Goal: Book appointment/travel/reservation

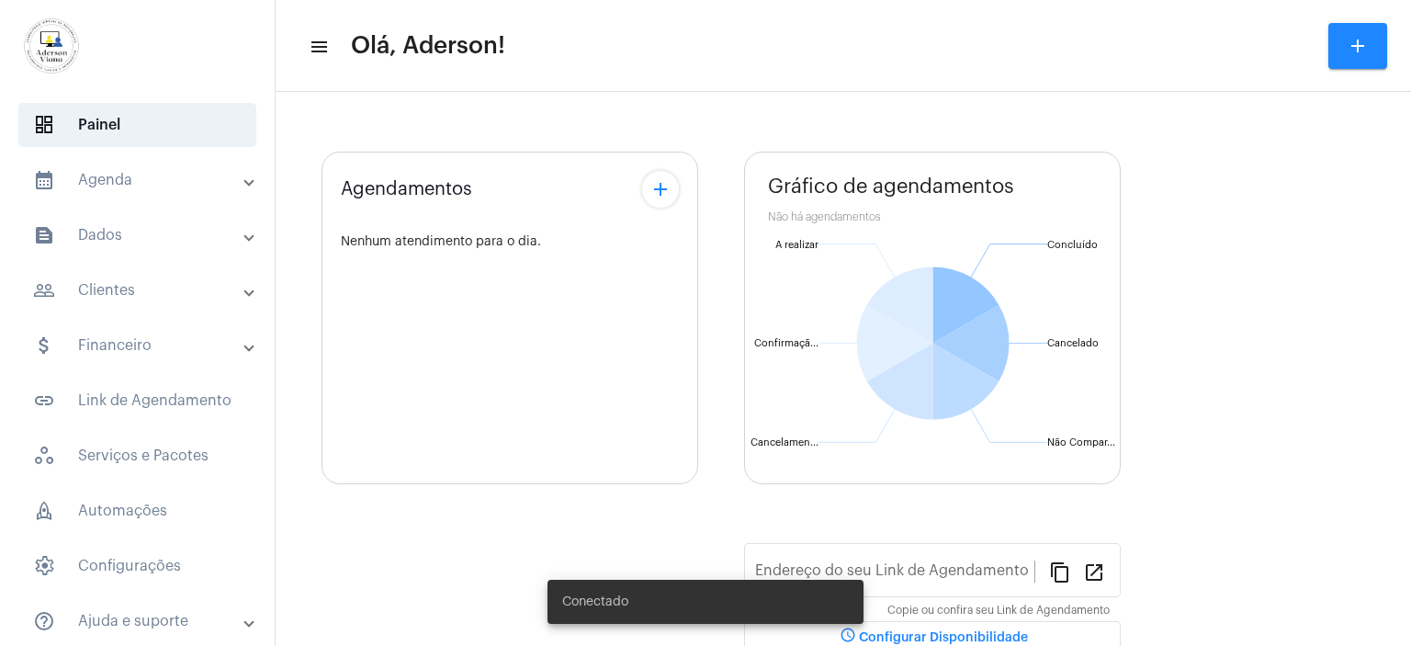
type input "[URL][DOMAIN_NAME]"
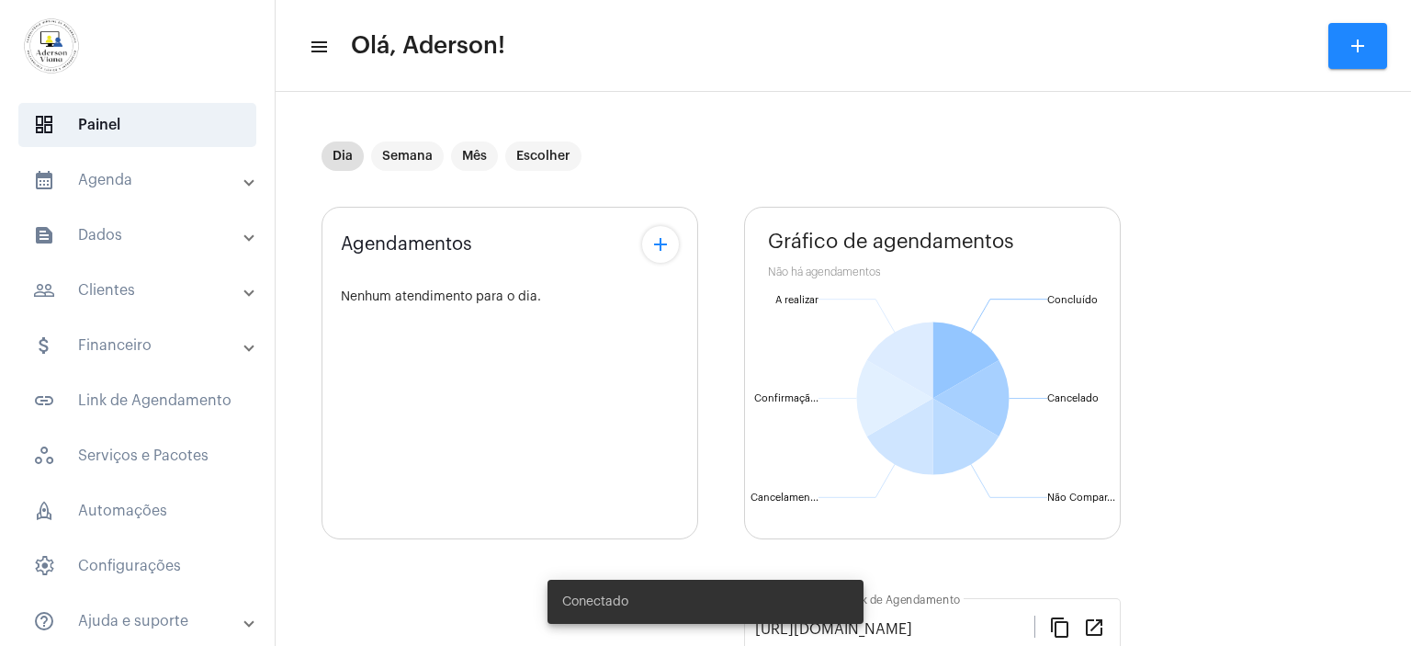
click at [106, 287] on mat-panel-title "people_outline Clientes" at bounding box center [139, 290] width 212 height 22
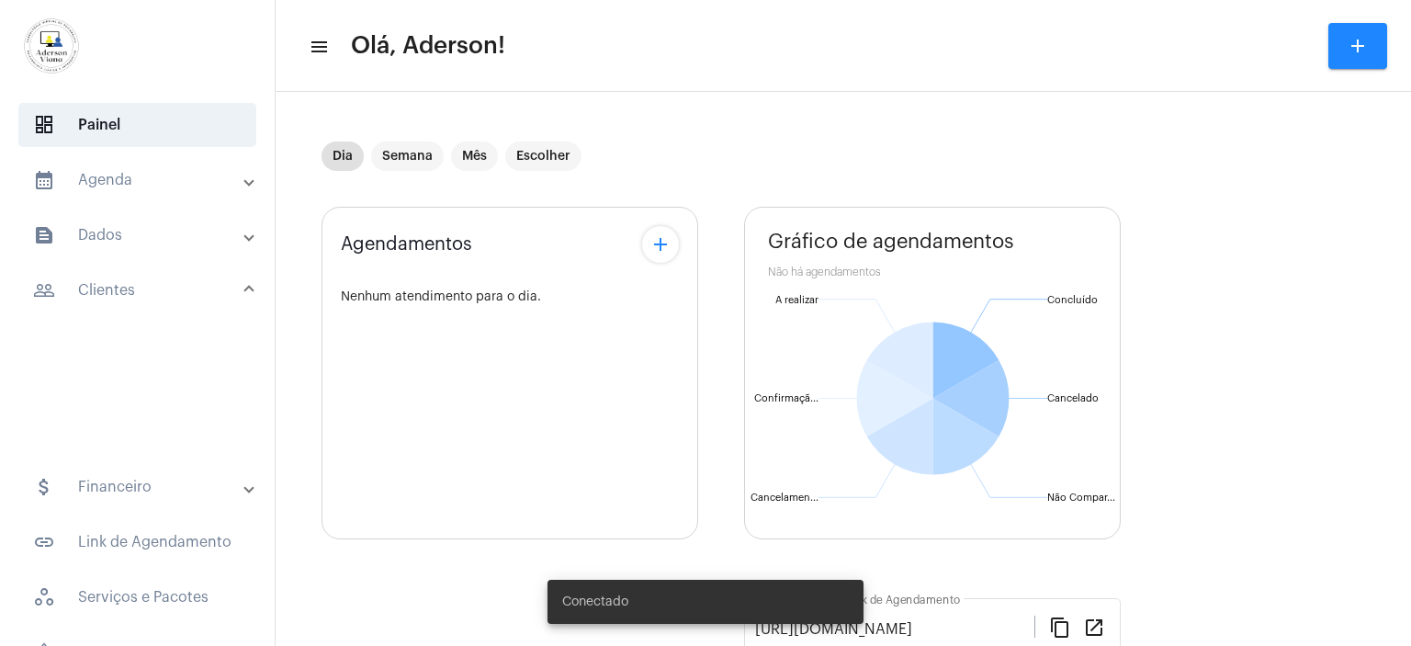
click at [106, 287] on mat-panel-title "people_outline Clientes" at bounding box center [139, 290] width 212 height 22
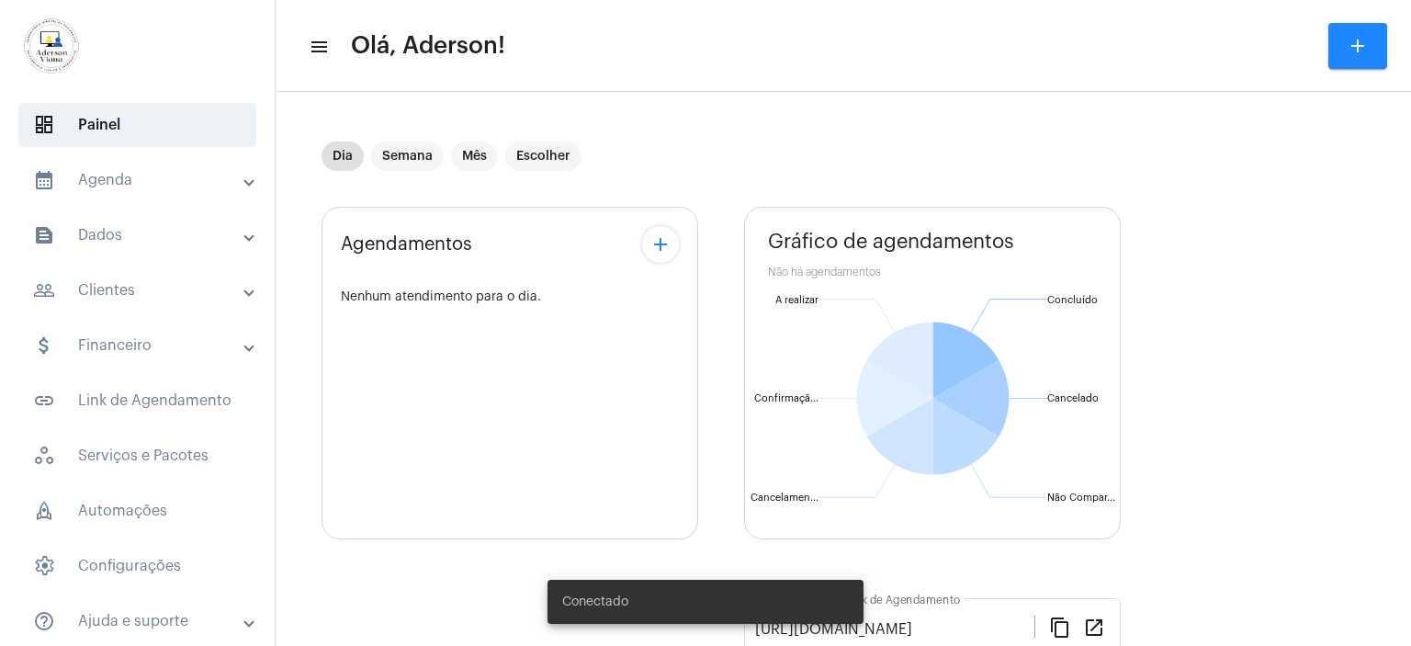
click at [103, 287] on mat-panel-title "people_outline Clientes" at bounding box center [139, 290] width 212 height 22
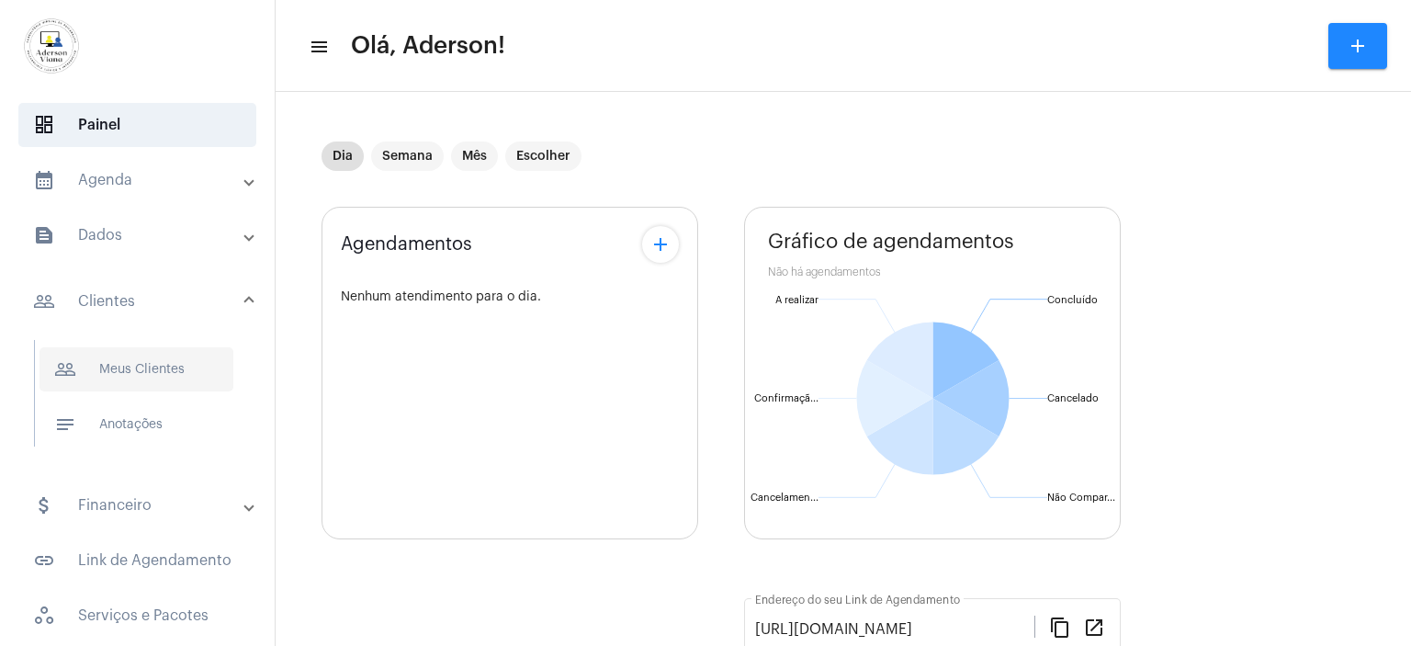
click at [141, 366] on span "people_outline Meus Clientes" at bounding box center [136, 369] width 194 height 44
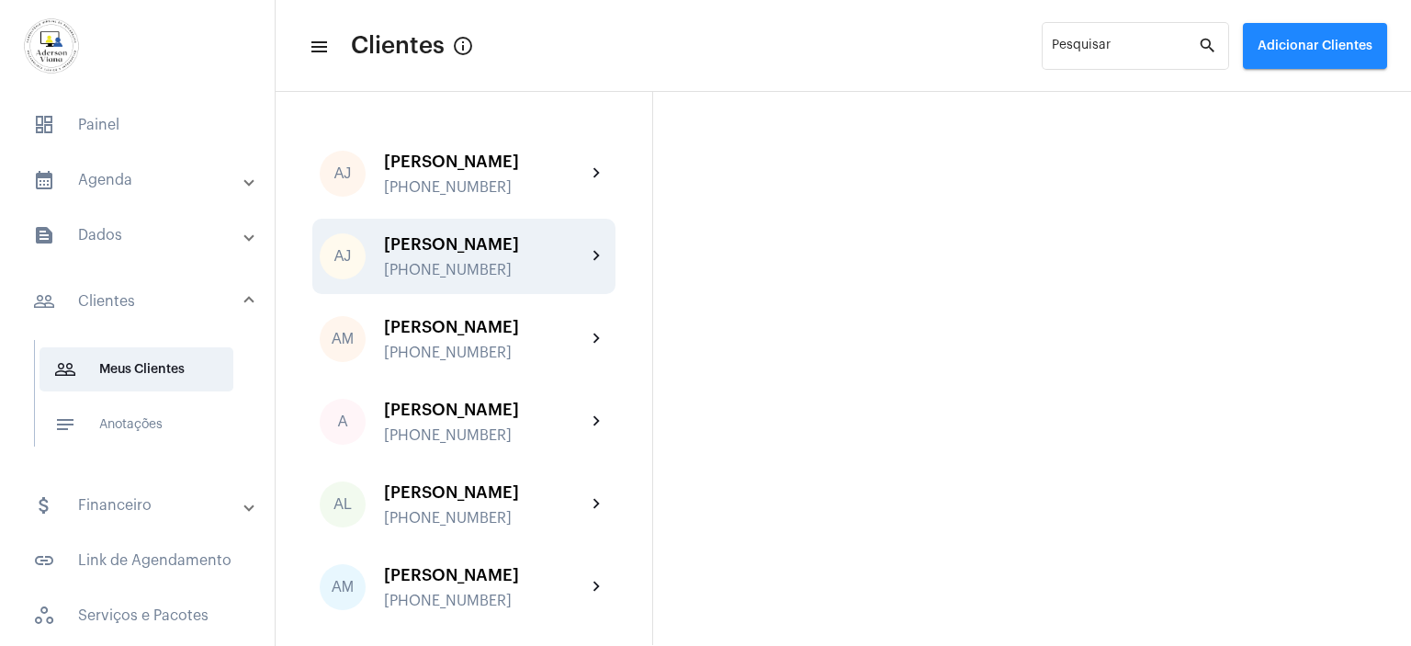
click at [456, 267] on div "[PHONE_NUMBER]" at bounding box center [485, 270] width 202 height 17
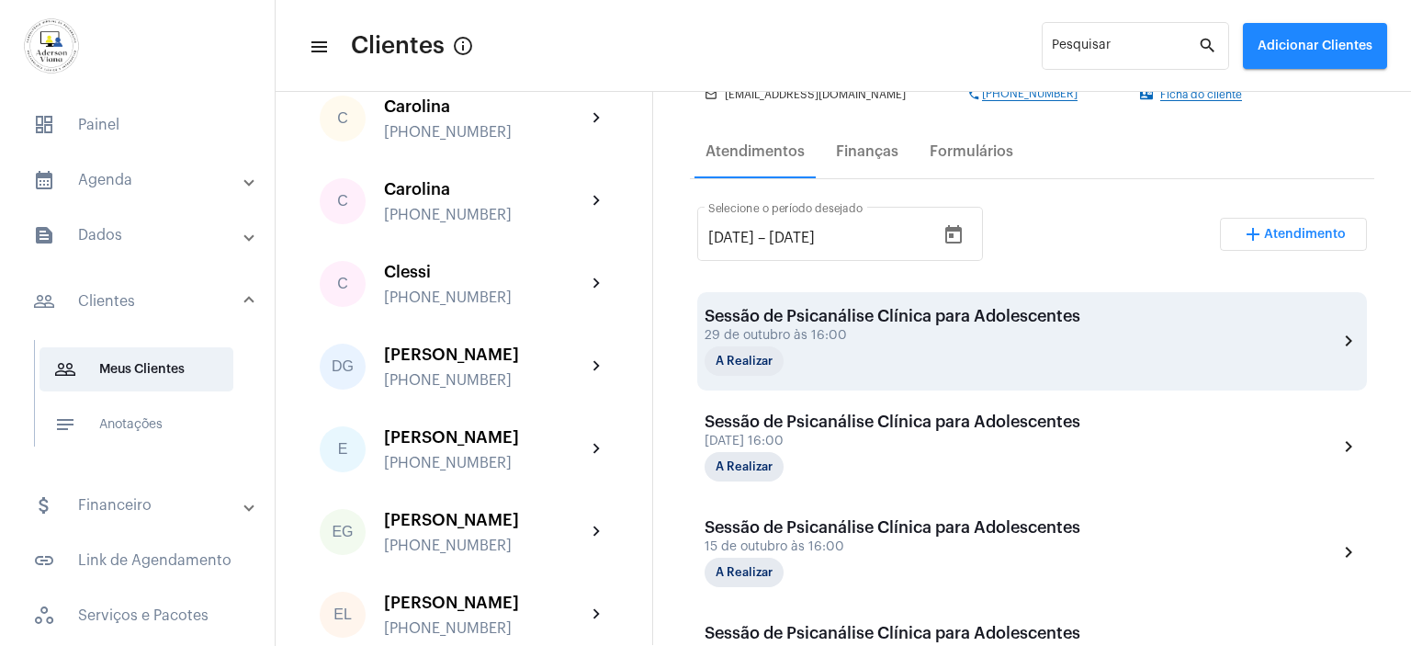
scroll to position [184, 0]
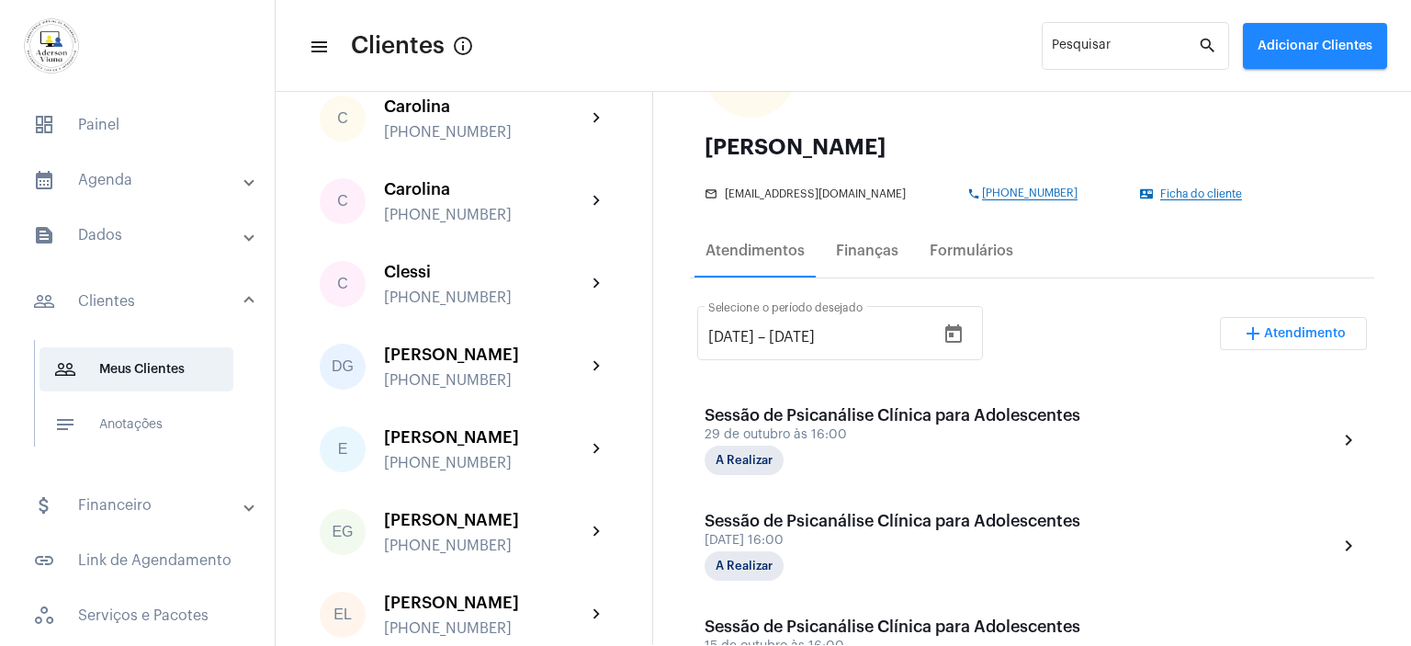
click at [1297, 329] on span "Atendimento" at bounding box center [1305, 333] width 82 height 13
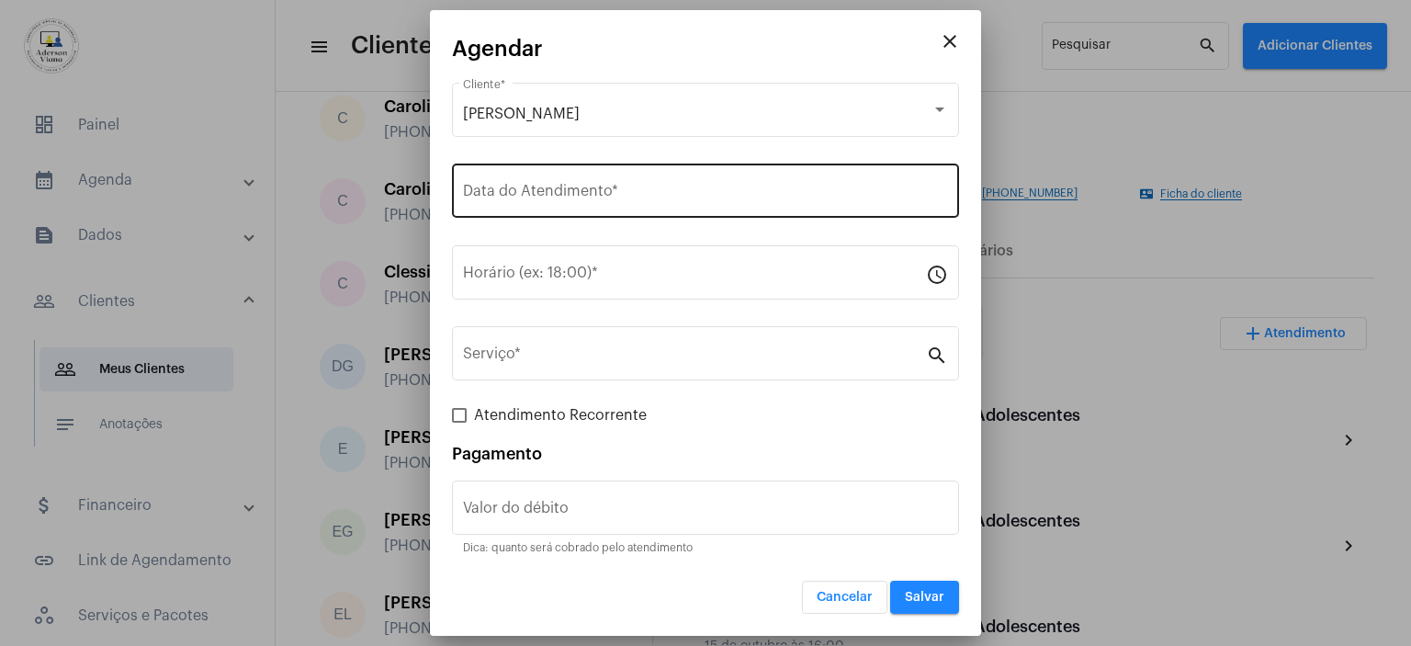
click at [519, 192] on input "Data do Atendimento *" at bounding box center [705, 194] width 485 height 17
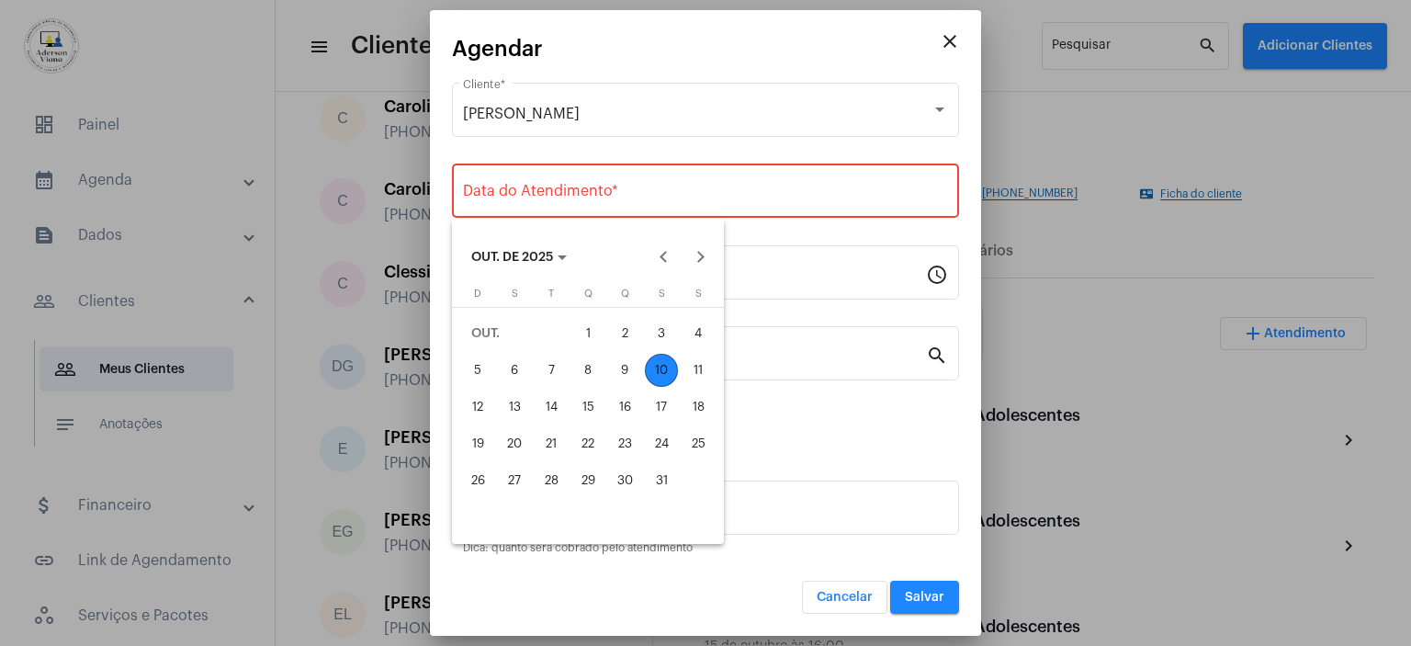
click at [665, 366] on div "10" at bounding box center [661, 370] width 33 height 33
type input "[DATE]"
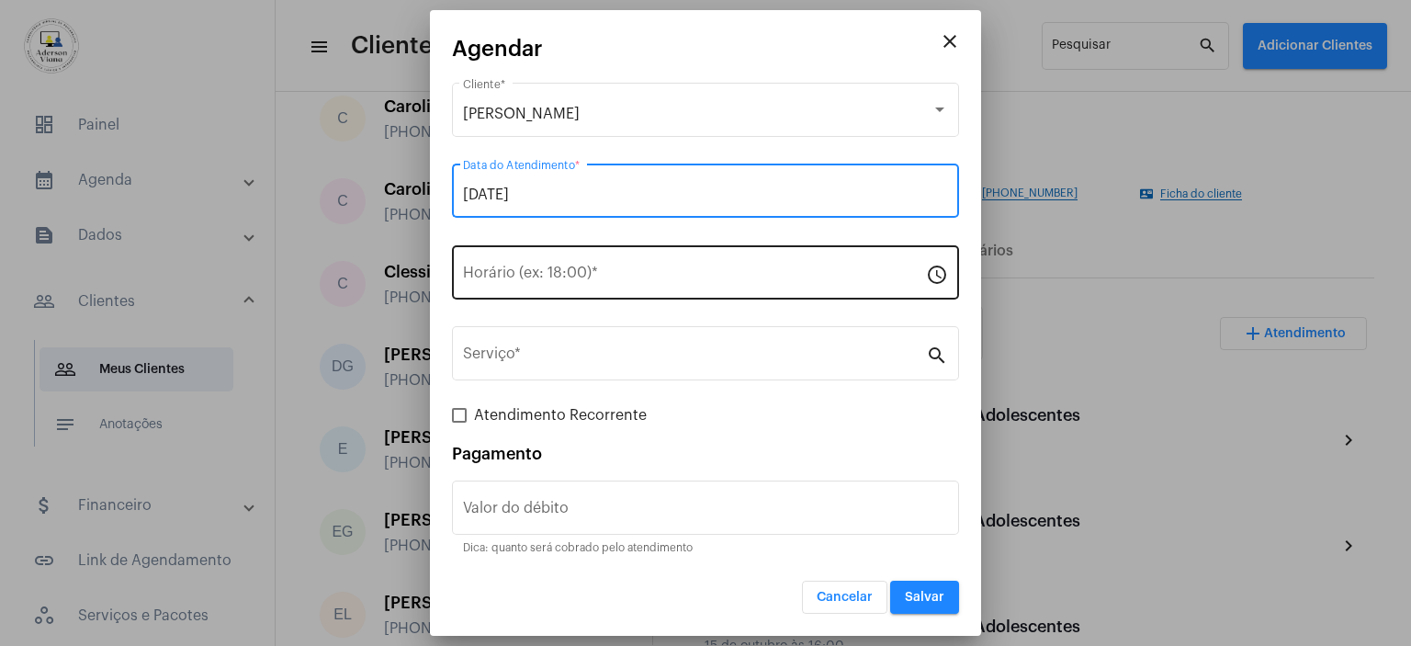
click at [492, 275] on input "Horário (ex: 18:00) *" at bounding box center [694, 276] width 463 height 17
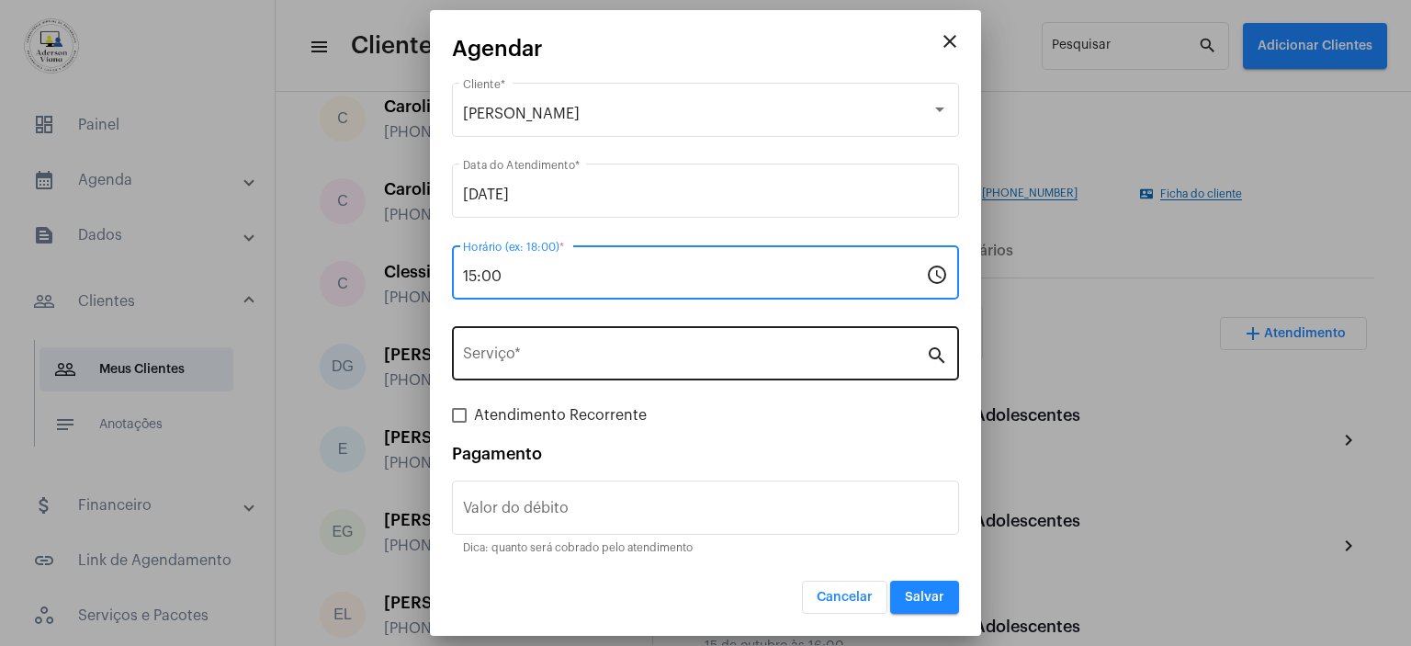
type input "15:00"
click at [937, 364] on mat-icon "search" at bounding box center [937, 354] width 22 height 22
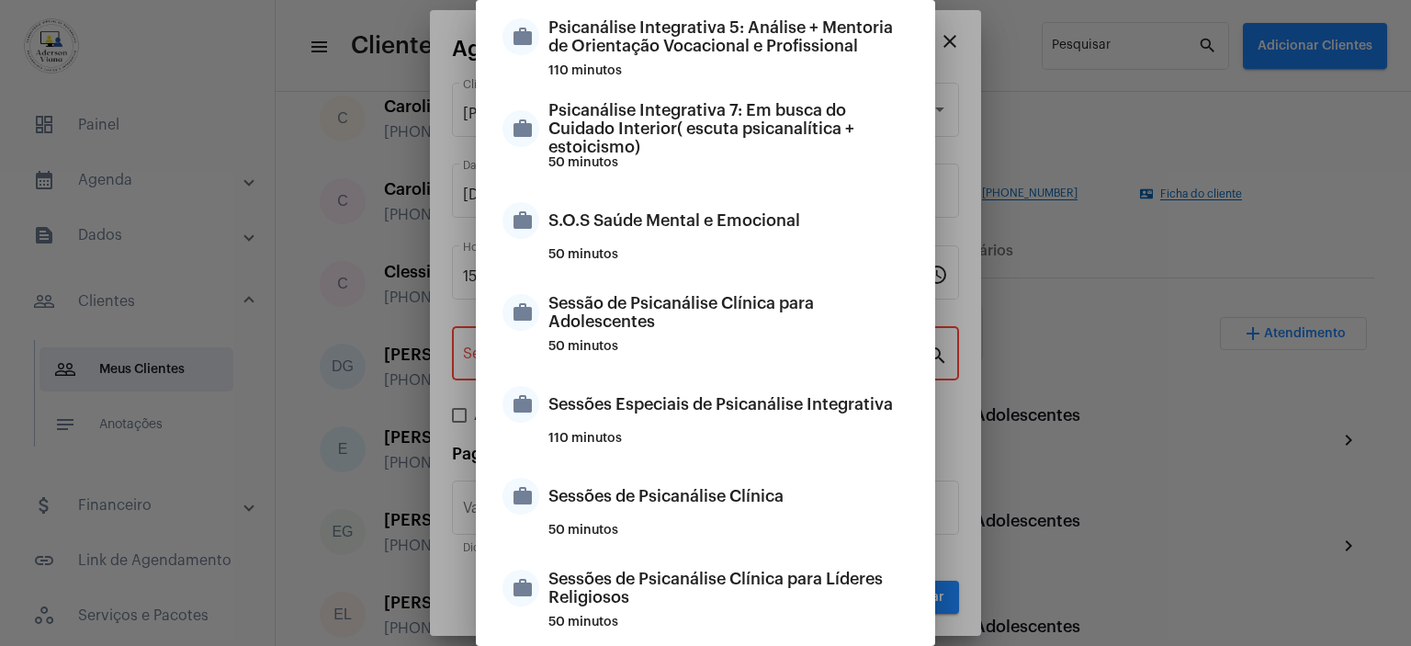
scroll to position [1819, 0]
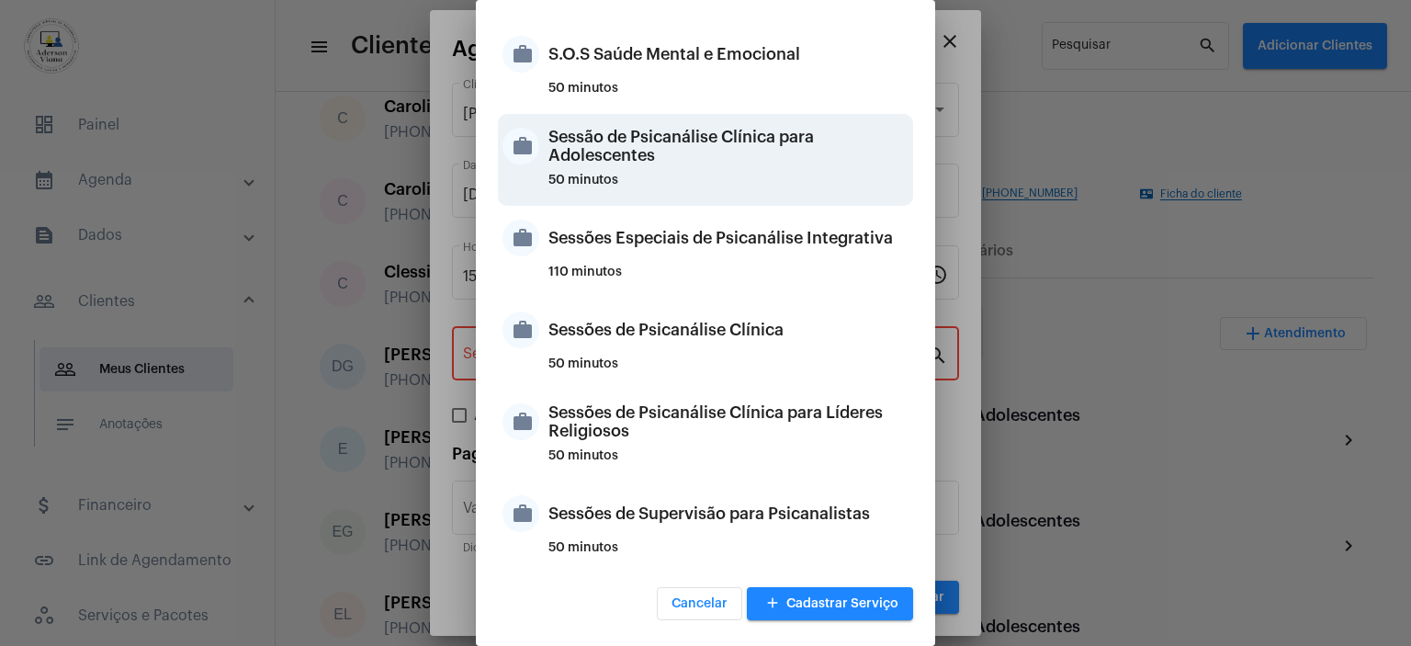
click at [655, 157] on div "Sessão de Psicanálise Clínica para Adolescentes" at bounding box center [728, 145] width 360 height 55
type input "Sessão de Psicanálise Clínica para Adolescentes"
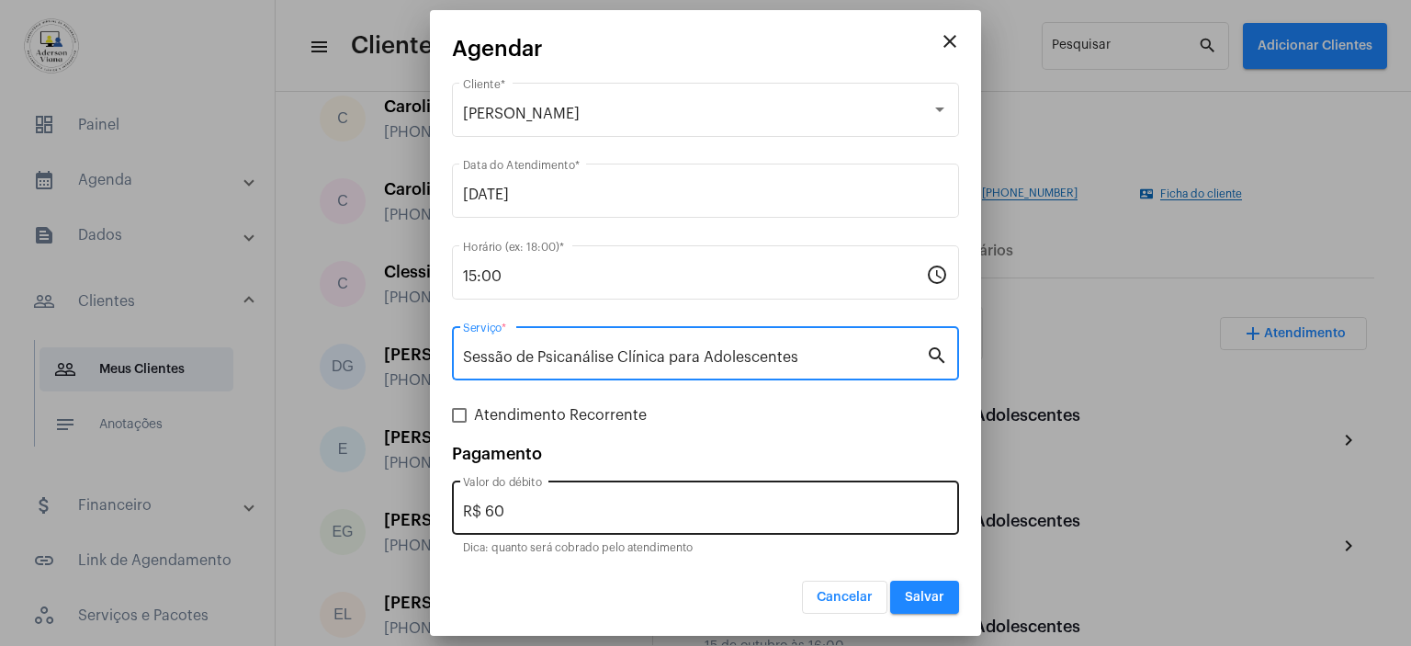
click at [516, 517] on input "R$ 60" at bounding box center [705, 511] width 485 height 17
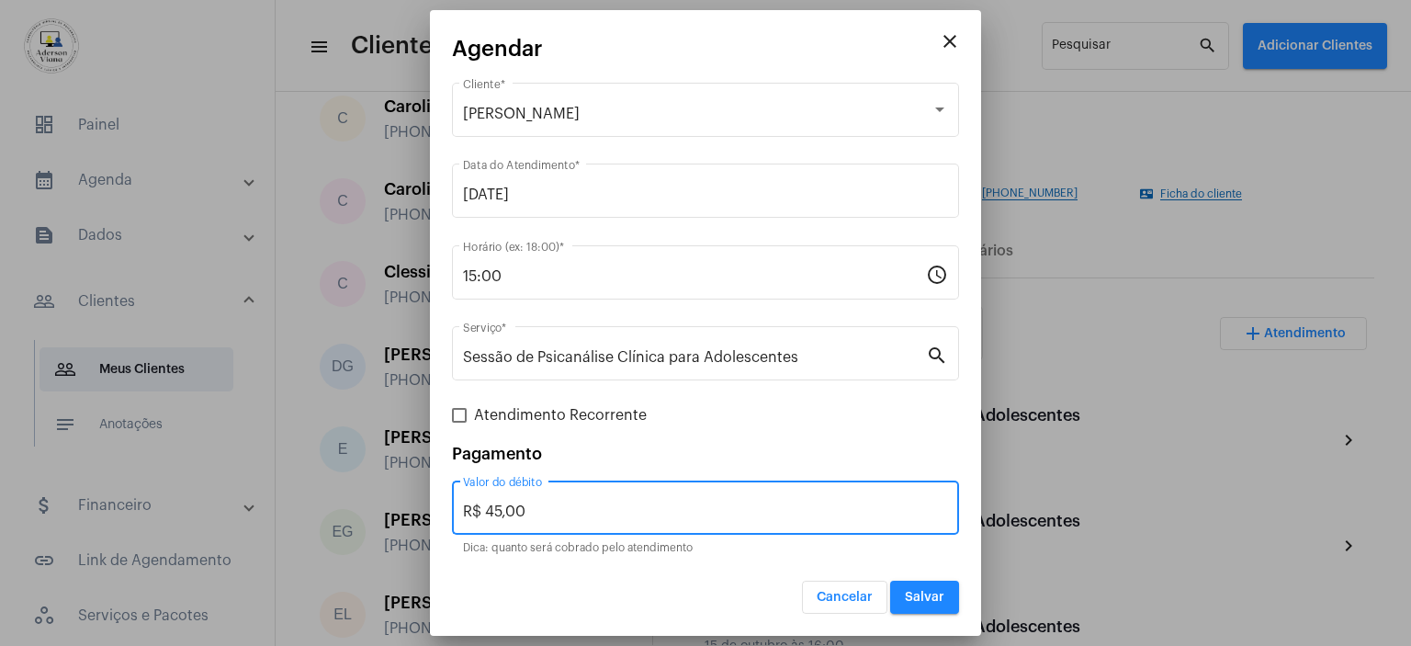
type input "R$ 45,00"
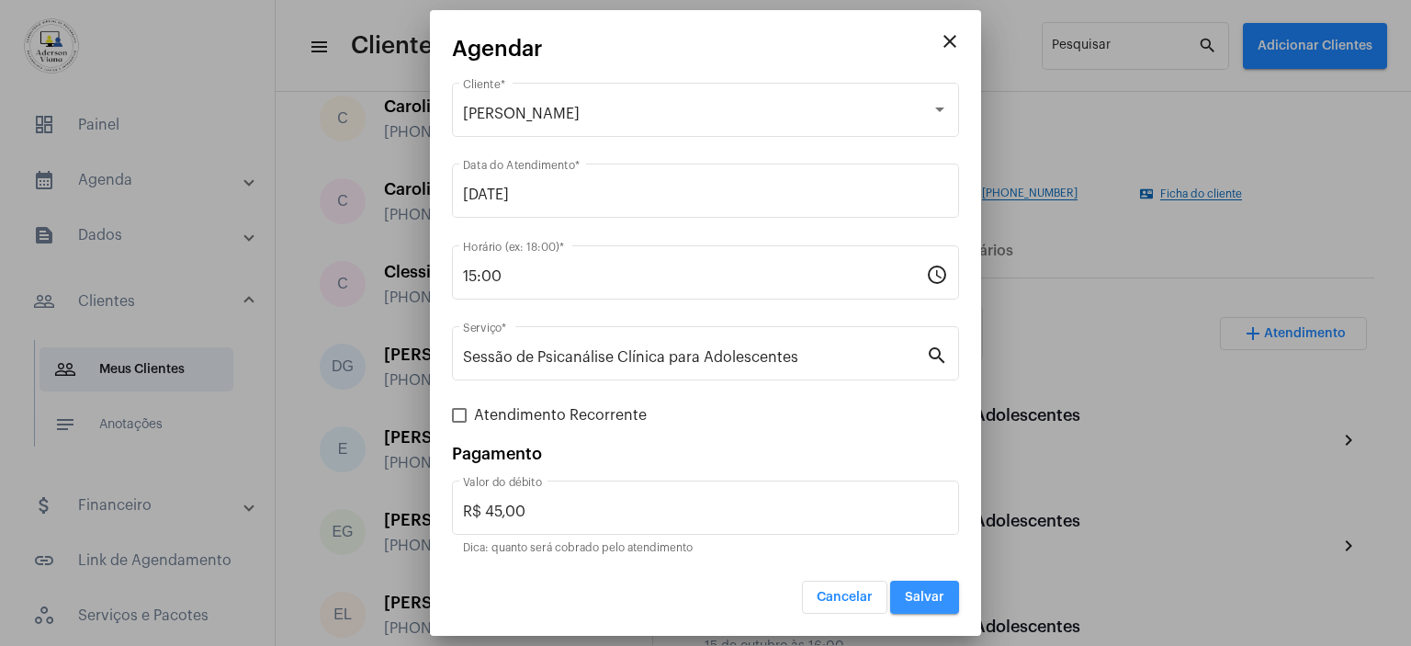
click at [924, 596] on span "Salvar" at bounding box center [924, 597] width 39 height 13
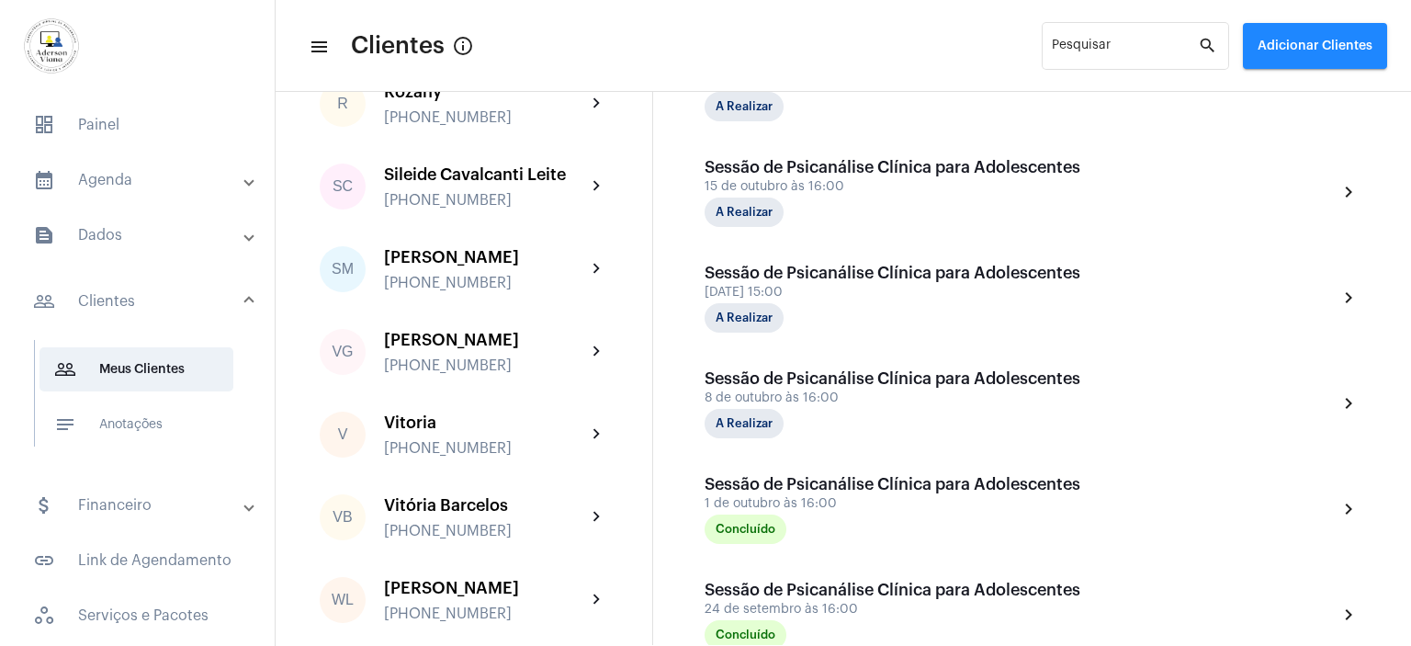
scroll to position [3141, 0]
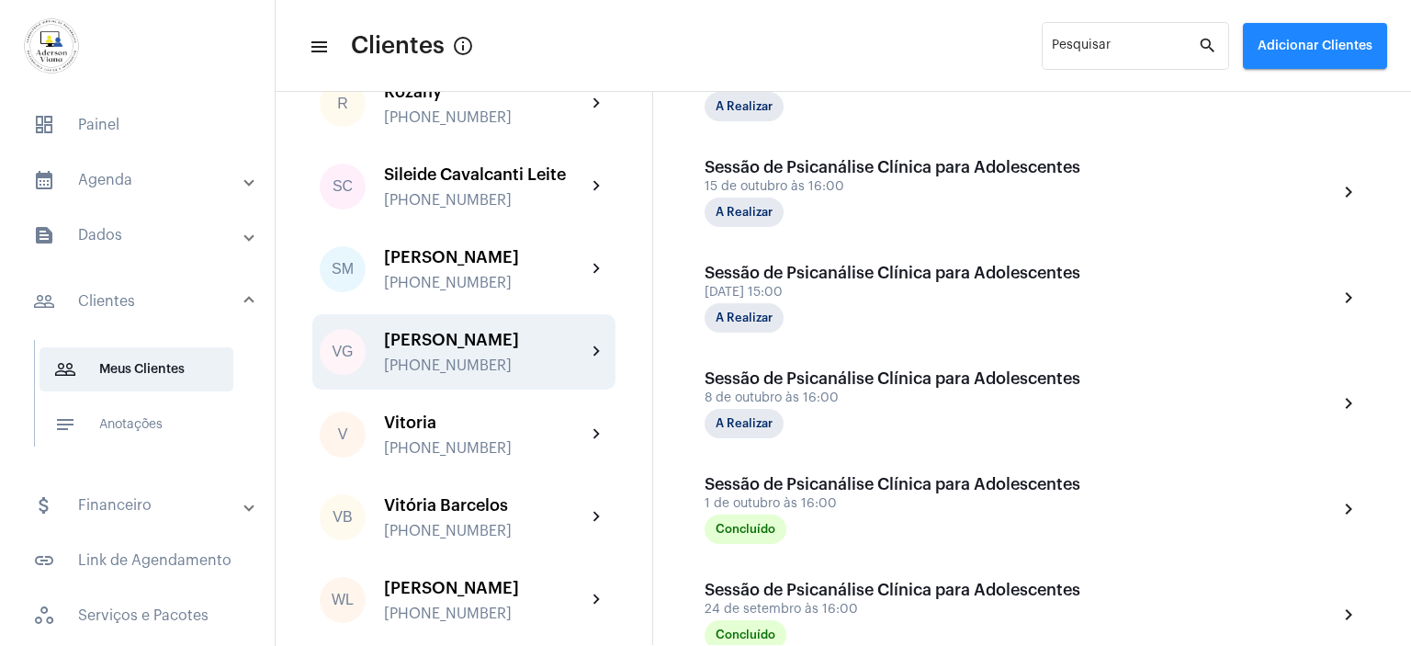
click at [437, 333] on div "[PERSON_NAME]" at bounding box center [485, 340] width 202 height 18
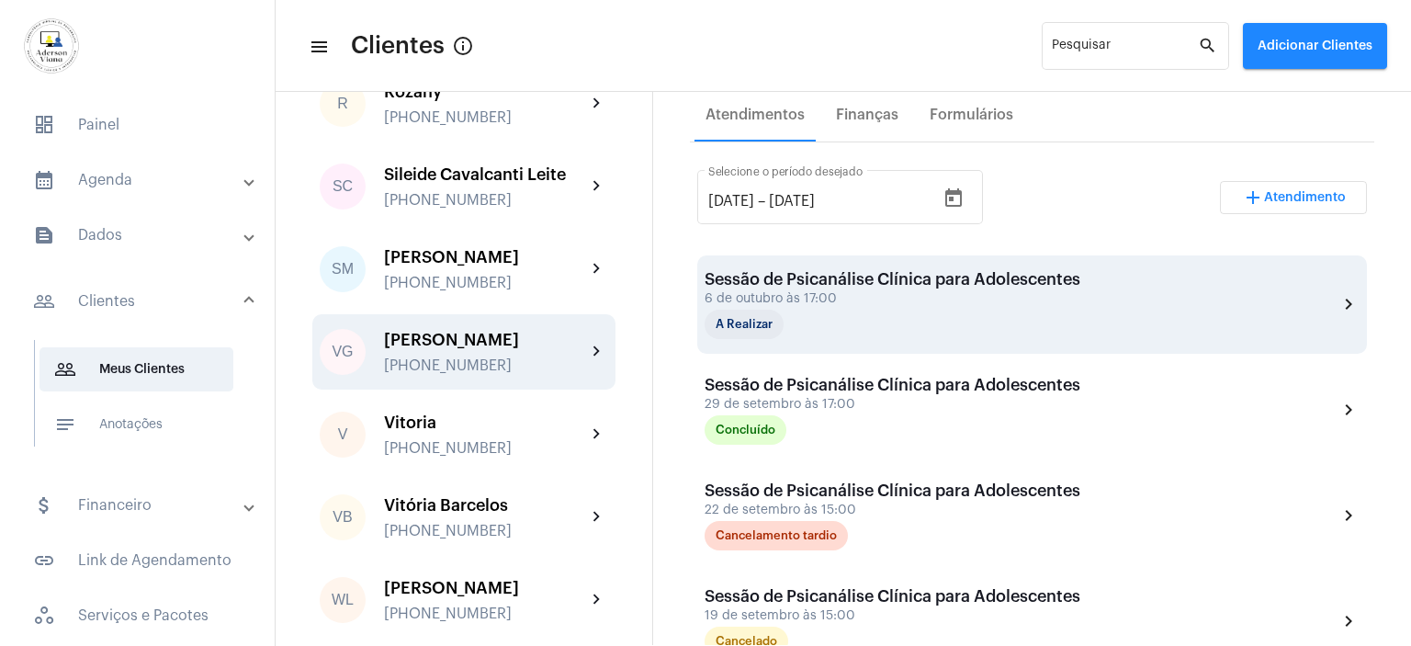
scroll to position [276, 0]
